Goal: Task Accomplishment & Management: Manage account settings

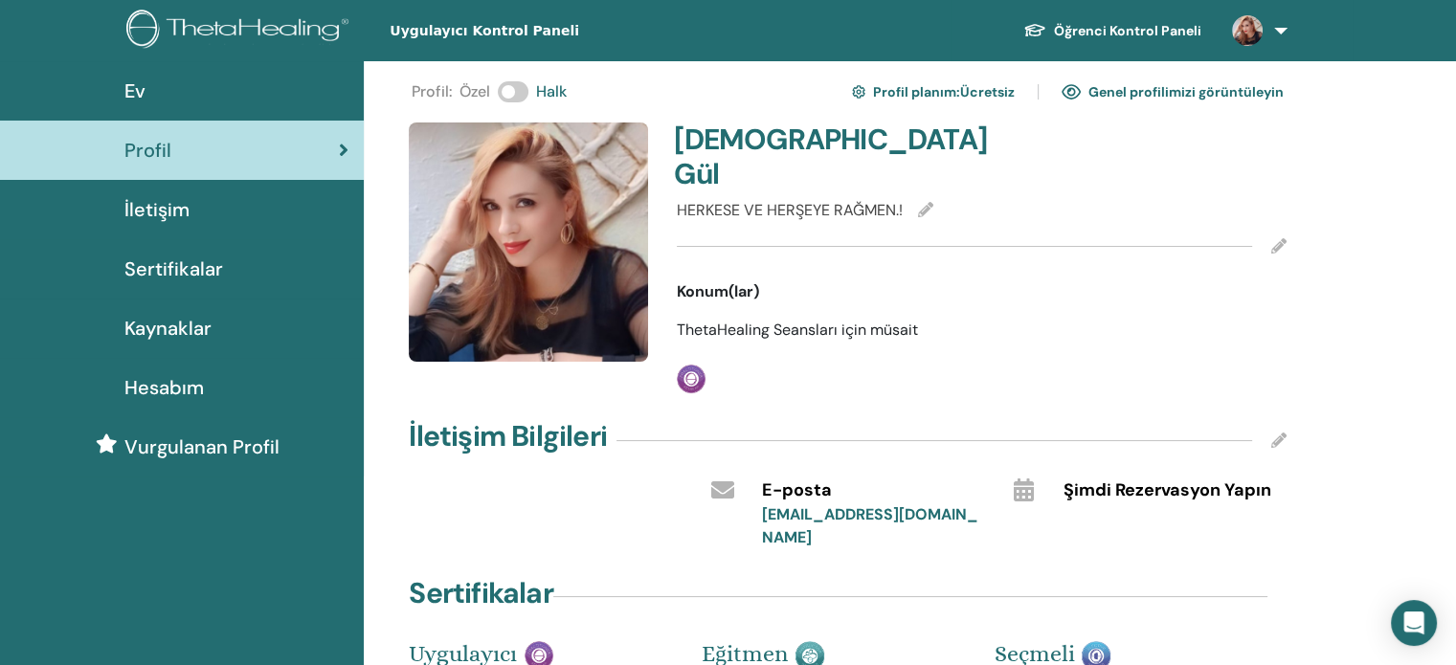
drag, startPoint x: 1248, startPoint y: 1, endPoint x: 149, endPoint y: 207, distance: 1117.7
click at [151, 207] on font "İletişim" at bounding box center [156, 209] width 65 height 25
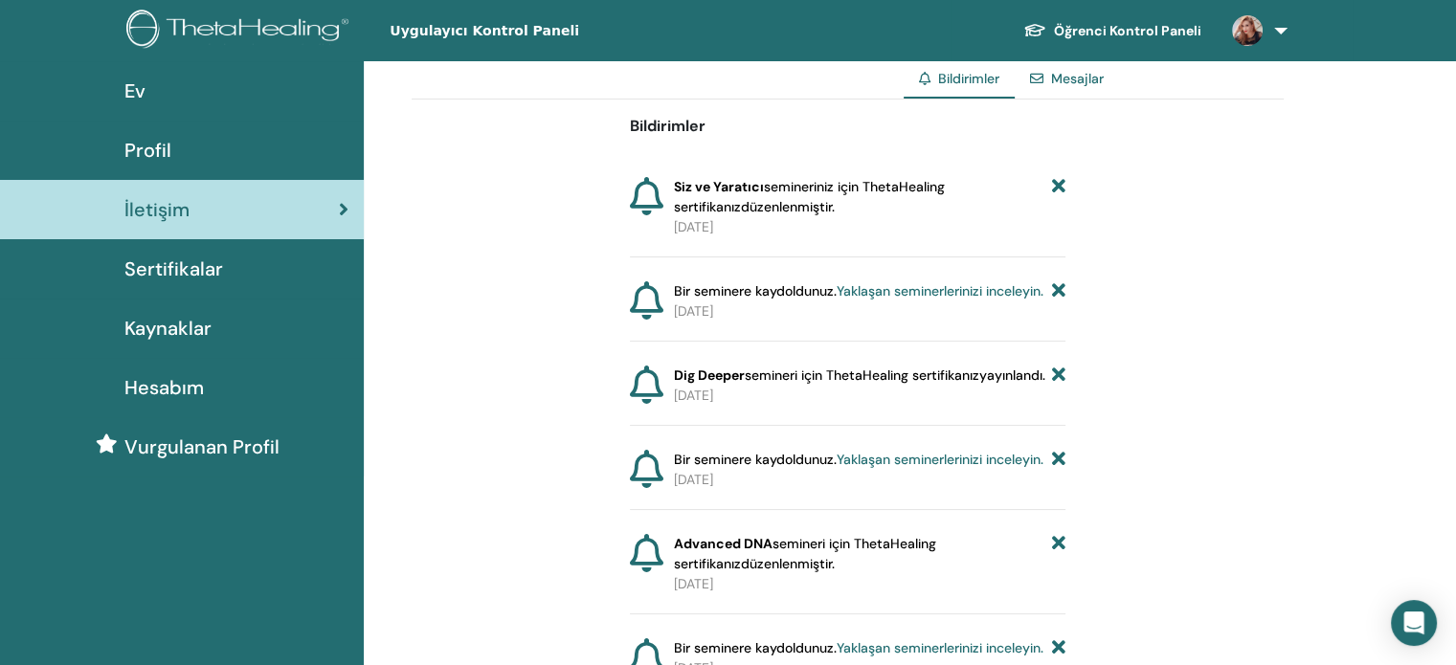
click at [164, 145] on font "Profil" at bounding box center [147, 150] width 47 height 25
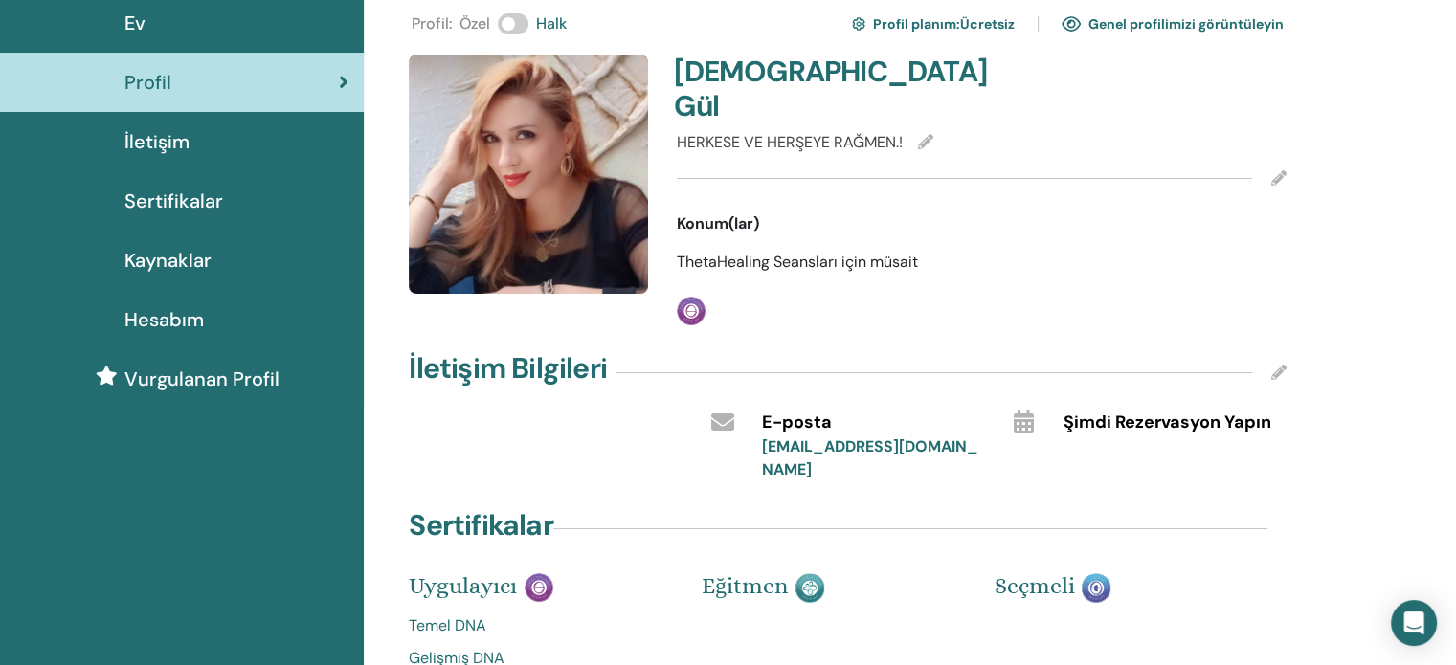
scroll to position [75, 0]
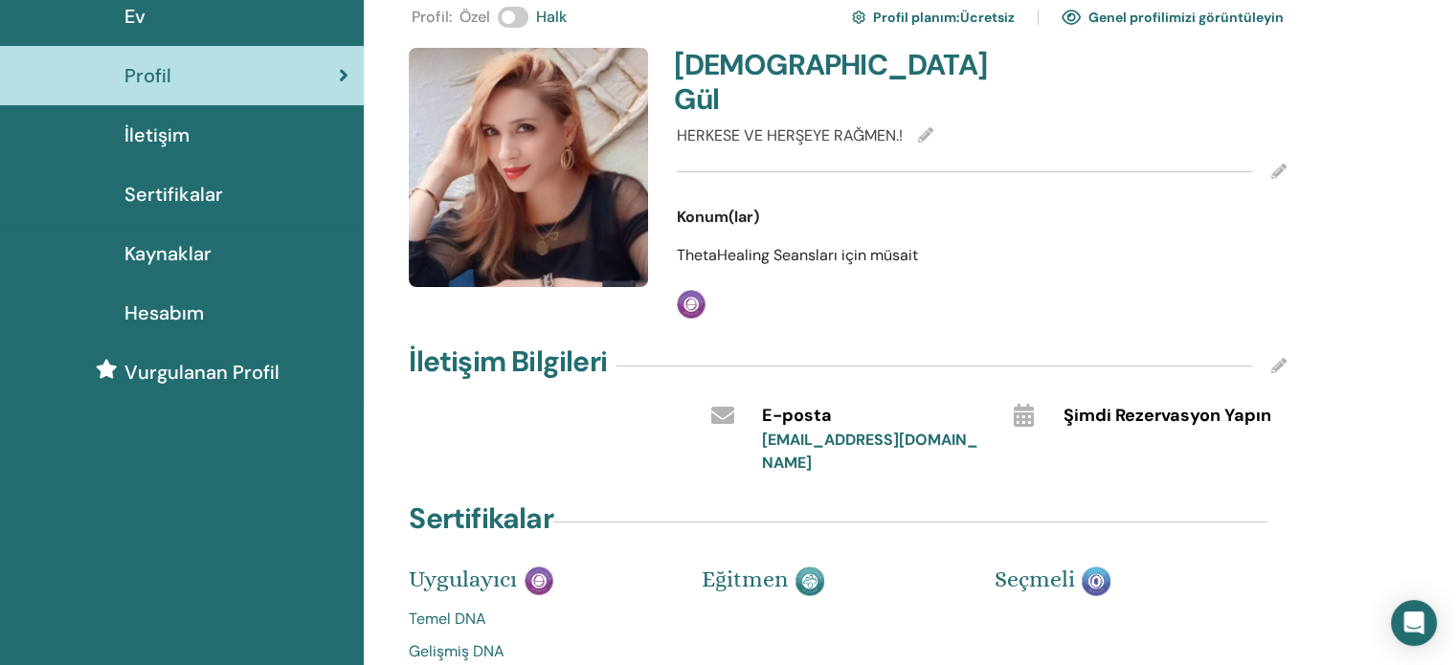
click at [1211, 19] on font "Genel profilimizi görüntüleyin" at bounding box center [1185, 18] width 195 height 17
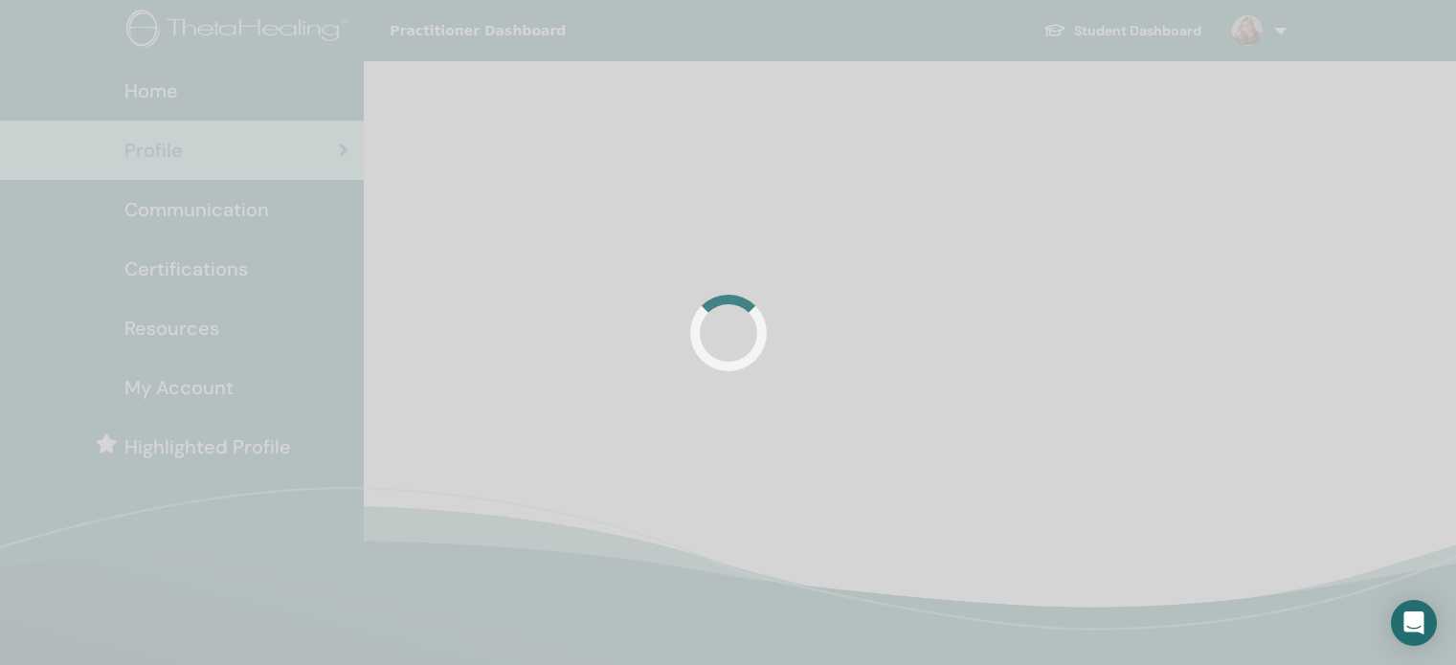
scroll to position [75, 0]
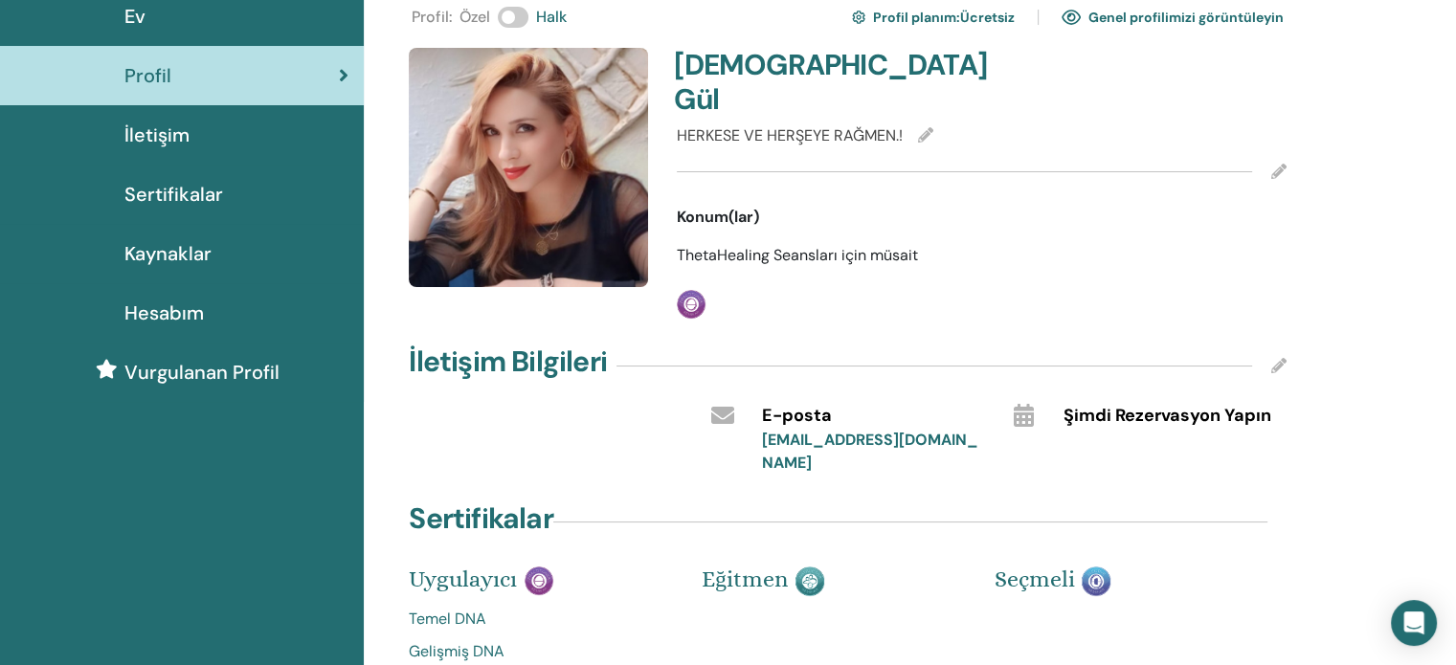
click at [161, 309] on font "Hesabım" at bounding box center [163, 312] width 79 height 25
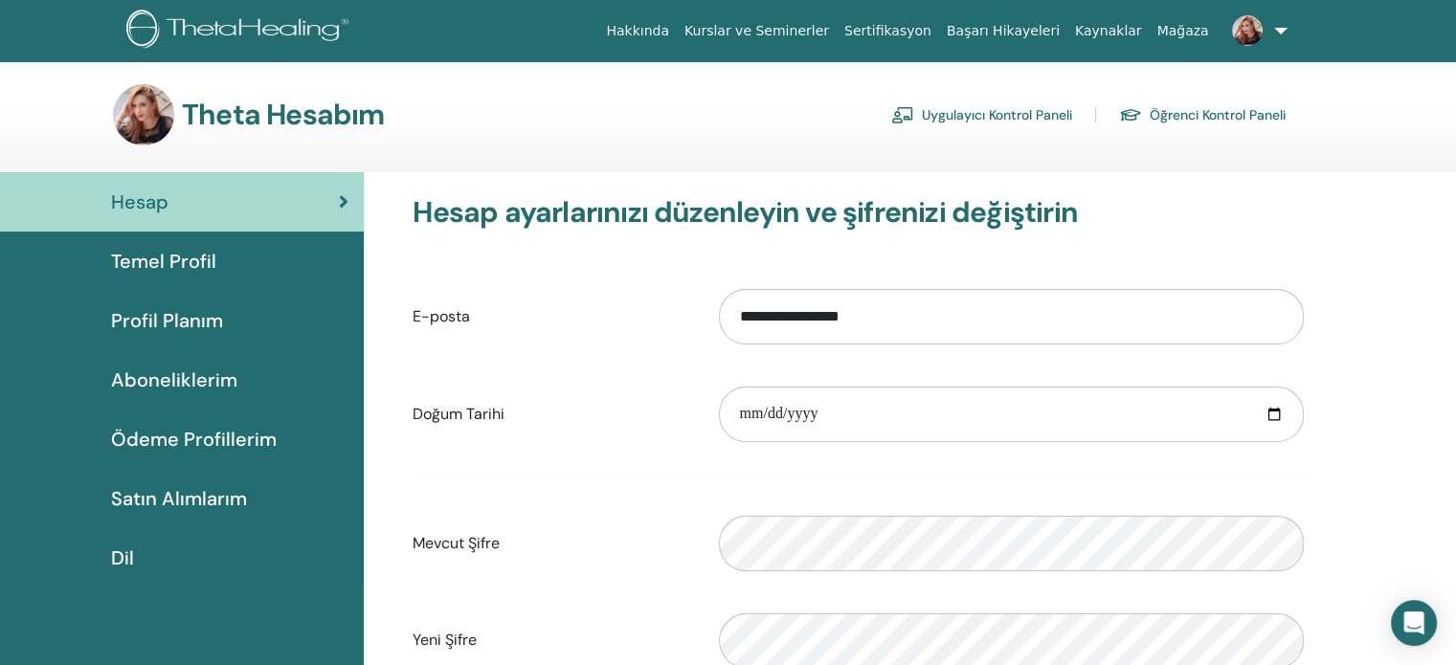
click at [337, 194] on div "Hesap" at bounding box center [181, 202] width 333 height 29
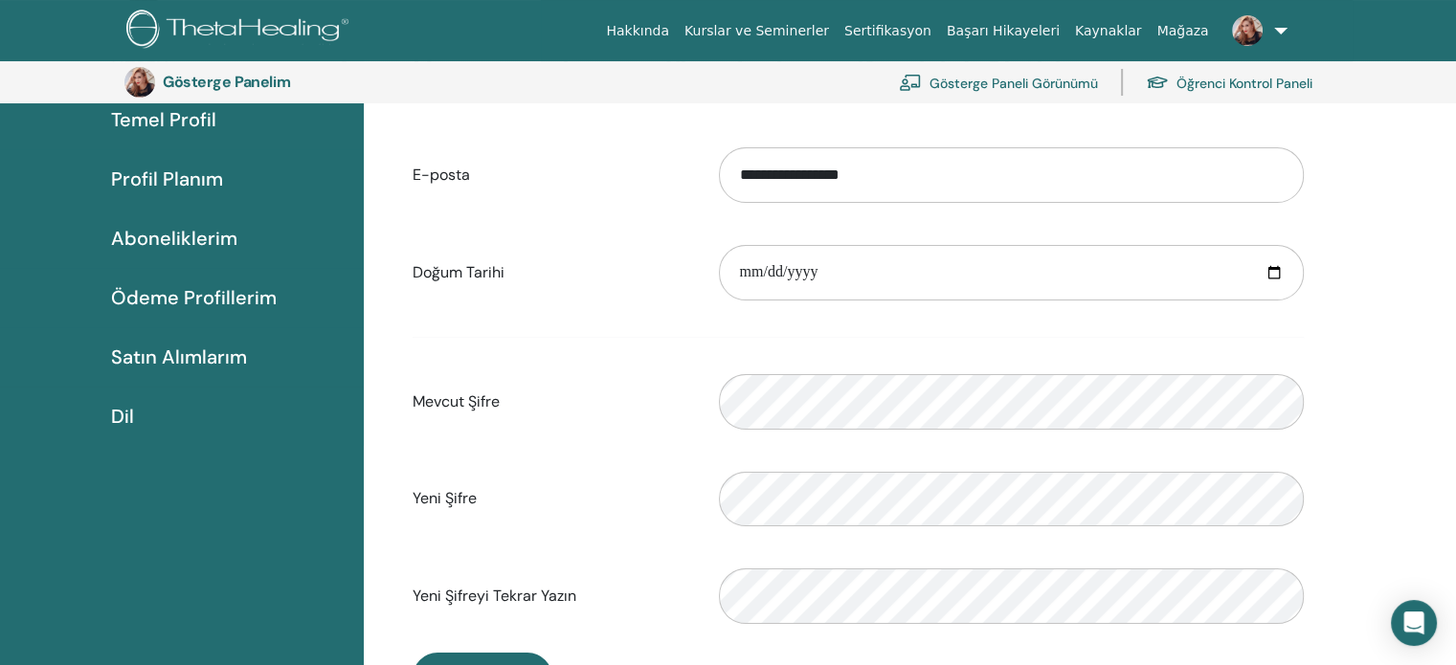
scroll to position [183, 0]
click at [1190, 33] on font "Mağaza" at bounding box center [1182, 30] width 52 height 15
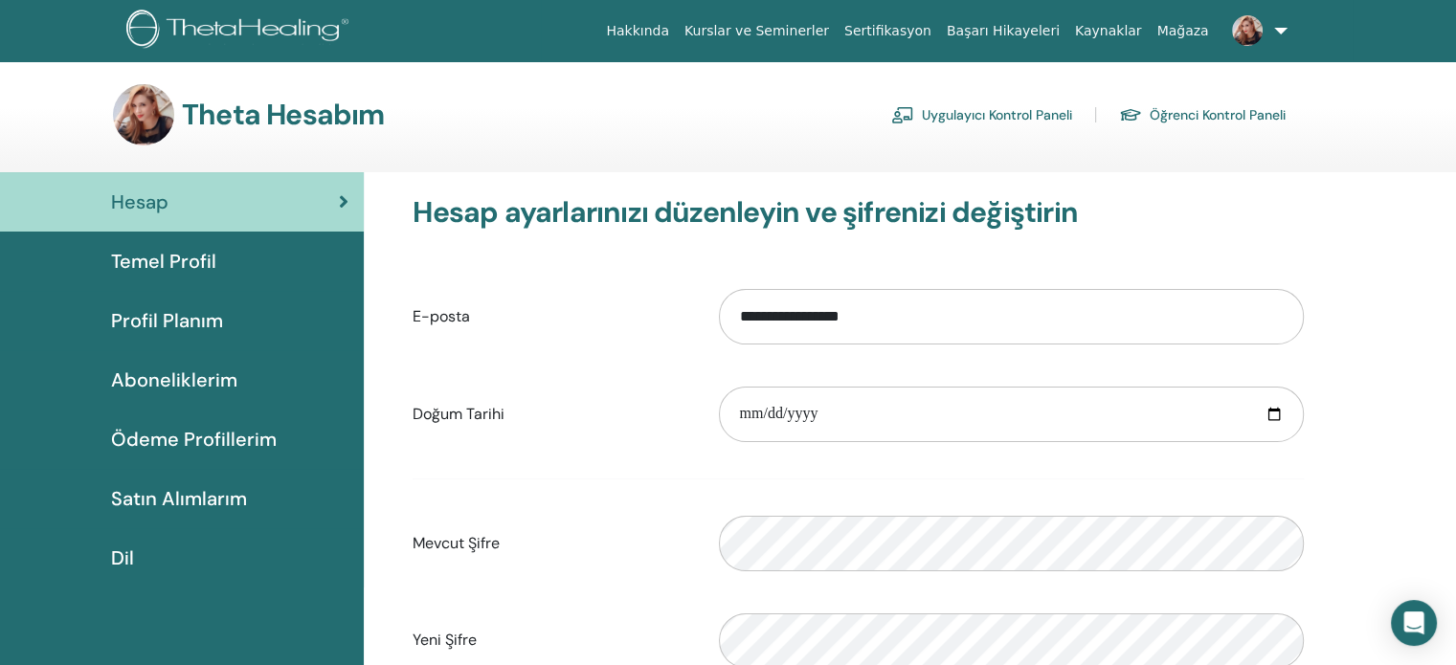
click at [167, 258] on font "Temel Profil" at bounding box center [163, 261] width 105 height 25
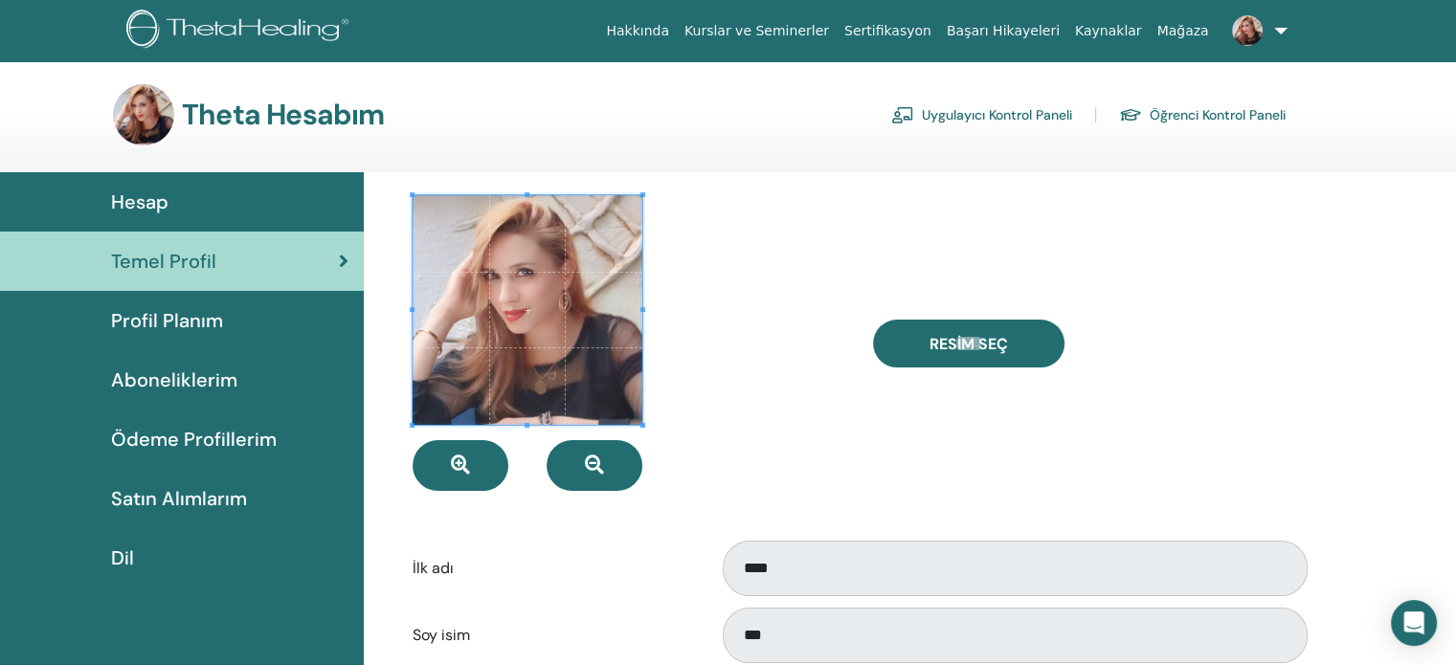
click at [166, 201] on font "Hesap" at bounding box center [139, 201] width 57 height 25
